Goal: Learn about a topic: Learn about a topic

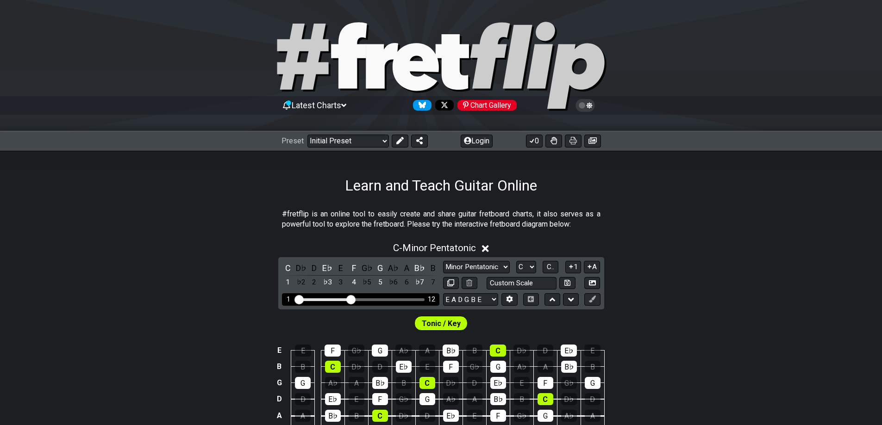
scroll to position [93, 0]
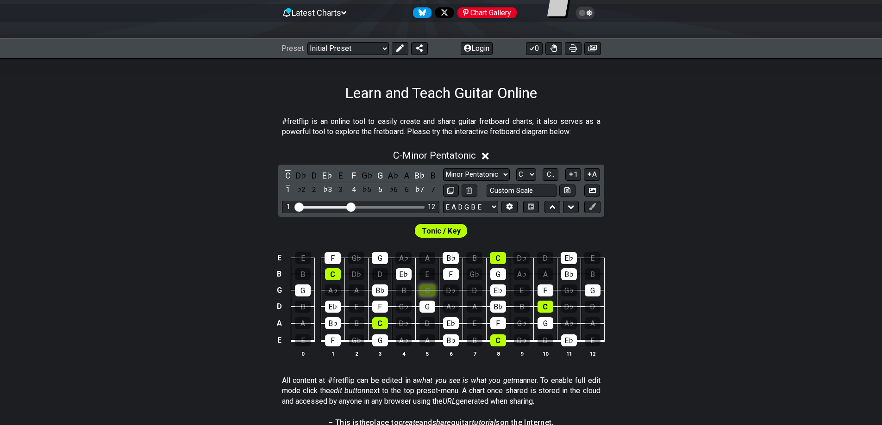
click at [423, 297] on div "C" at bounding box center [427, 291] width 16 height 12
click at [424, 306] on div "G" at bounding box center [427, 307] width 16 height 12
click at [385, 313] on div "F" at bounding box center [380, 307] width 16 height 12
click at [384, 324] on div "C" at bounding box center [380, 323] width 16 height 12
click at [492, 153] on div "C - Minor Pentatonic" at bounding box center [441, 152] width 882 height 17
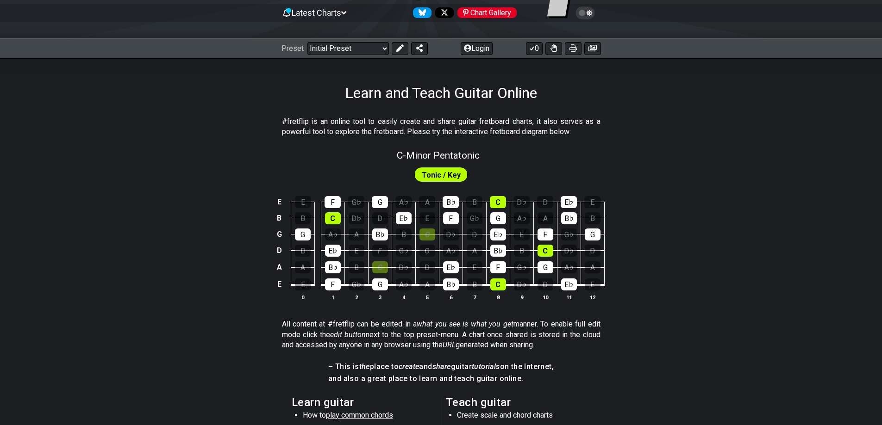
click at [485, 158] on div "C - Minor Pentatonic" at bounding box center [441, 152] width 882 height 16
select select "C"
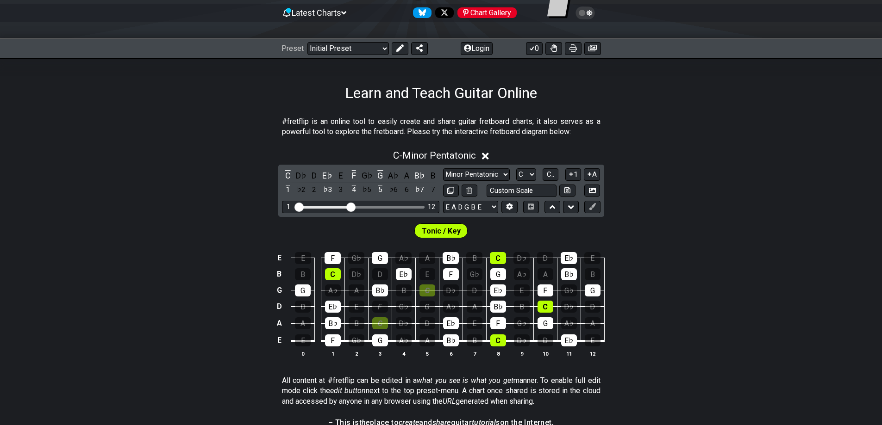
click at [485, 158] on icon at bounding box center [485, 156] width 7 height 7
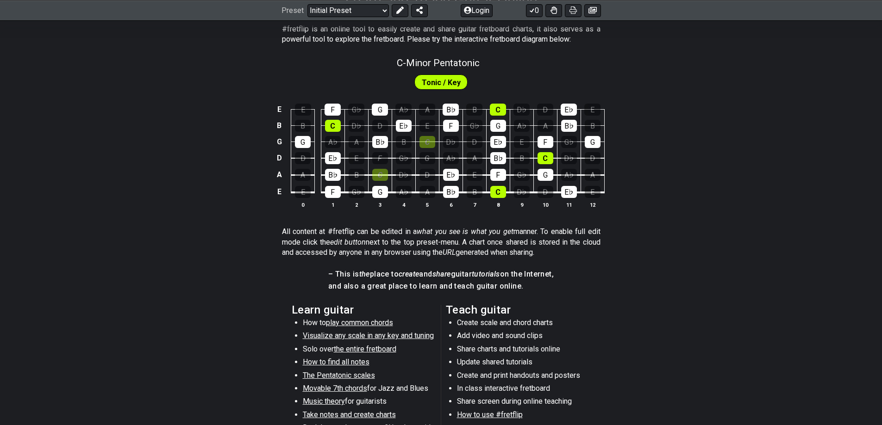
scroll to position [278, 0]
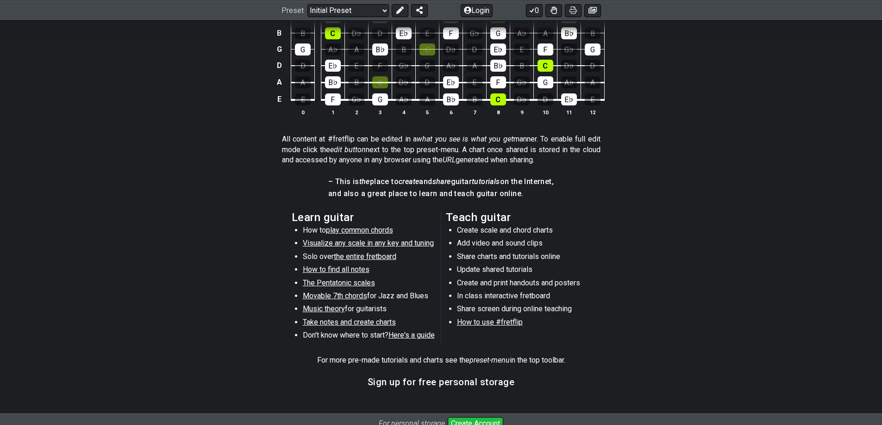
click at [497, 323] on span "How to use #fretflip" at bounding box center [490, 322] width 66 height 9
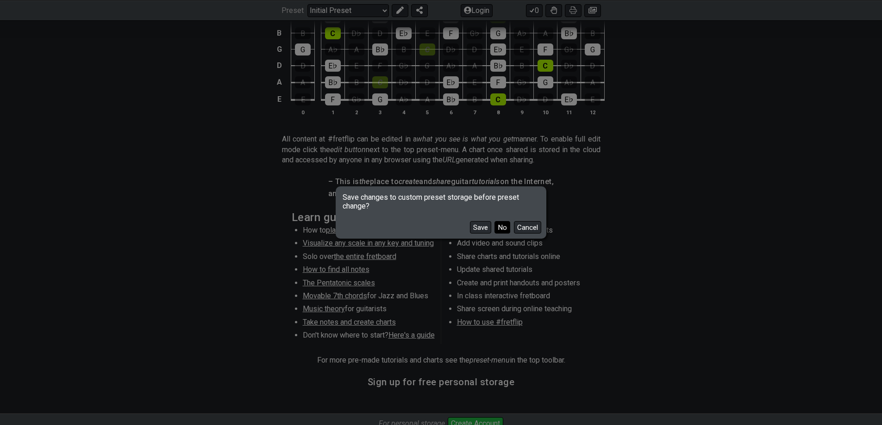
click at [506, 225] on button "No" at bounding box center [502, 227] width 16 height 12
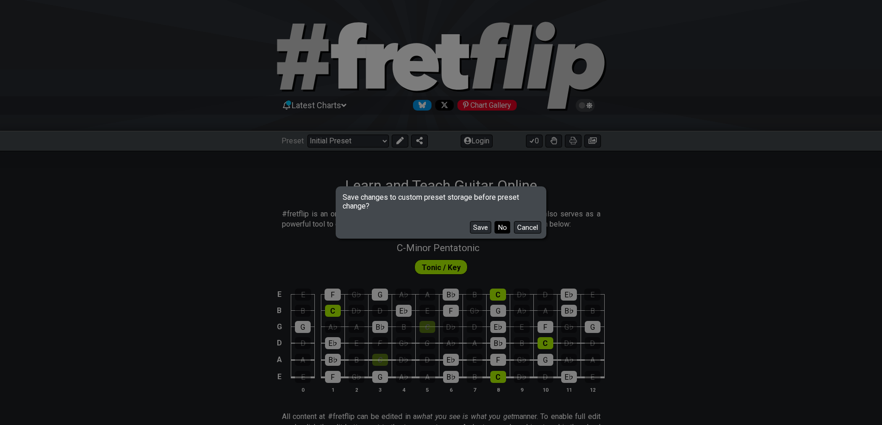
select select "B"
